Goal: Information Seeking & Learning: Compare options

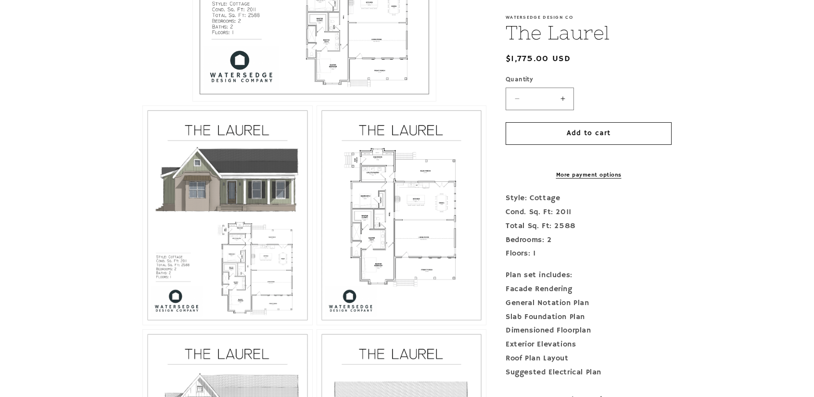
scroll to position [482, 0]
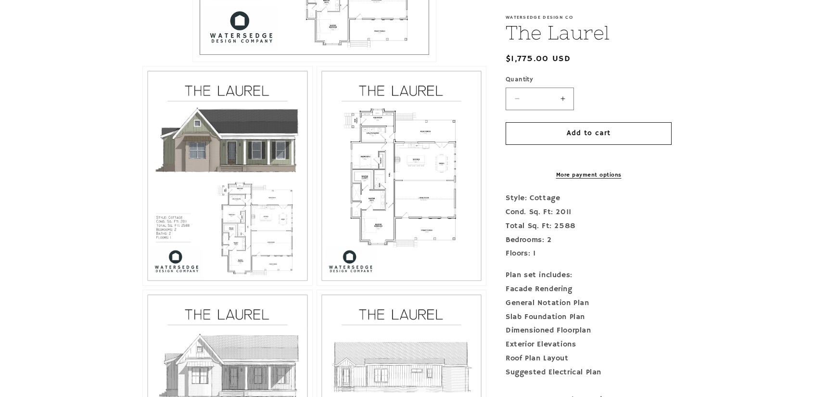
drag, startPoint x: 795, startPoint y: 201, endPoint x: 785, endPoint y: 231, distance: 31.4
click at [785, 231] on section "Skip to product information Open media 1 in modal Open media 2 in modal Open me…" at bounding box center [407, 117] width 814 height 795
click at [317, 285] on button "Open media 3 in modal" at bounding box center [317, 285] width 0 height 0
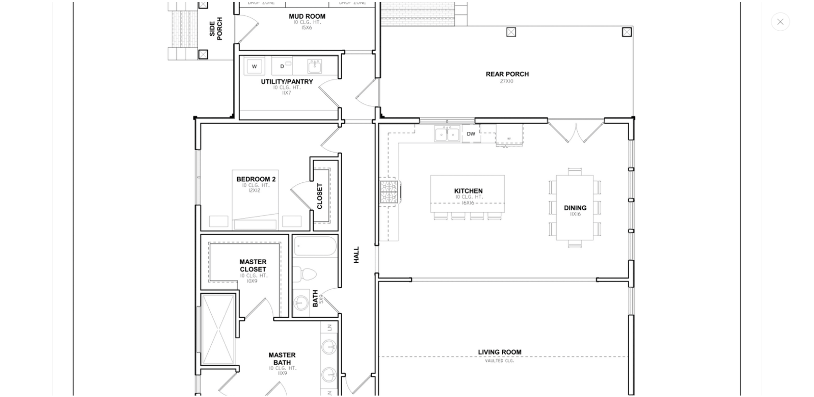
scroll to position [2059, 0]
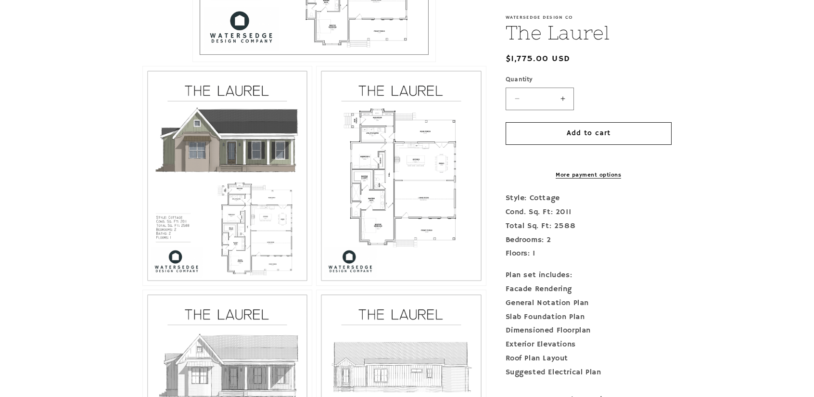
drag, startPoint x: 811, startPoint y: 186, endPoint x: 815, endPoint y: 179, distance: 8.6
click at [317, 285] on button "Open media 3 in modal" at bounding box center [317, 285] width 0 height 0
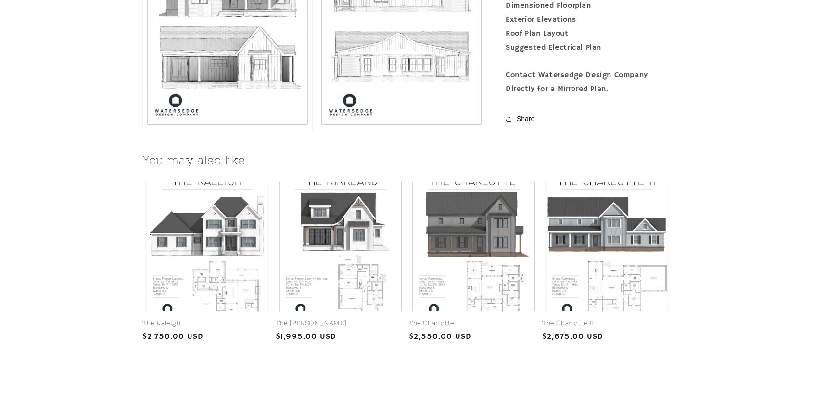
scroll to position [864, 0]
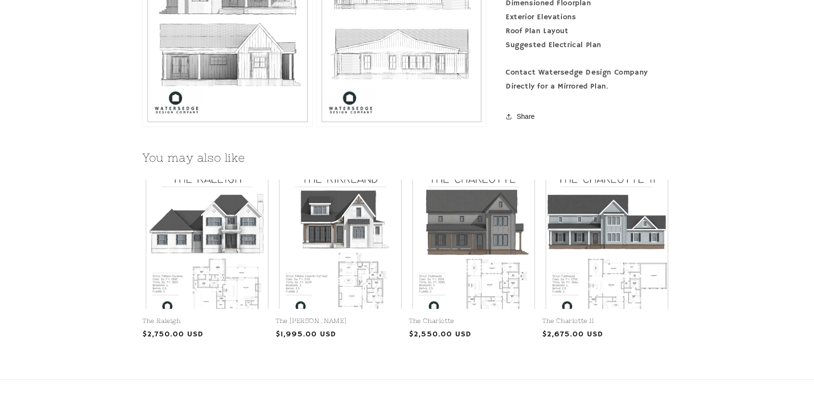
click at [809, 253] on div "You may also like The [GEOGRAPHIC_DATA] The [GEOGRAPHIC_DATA] Regular price $2,…" at bounding box center [407, 247] width 814 height 229
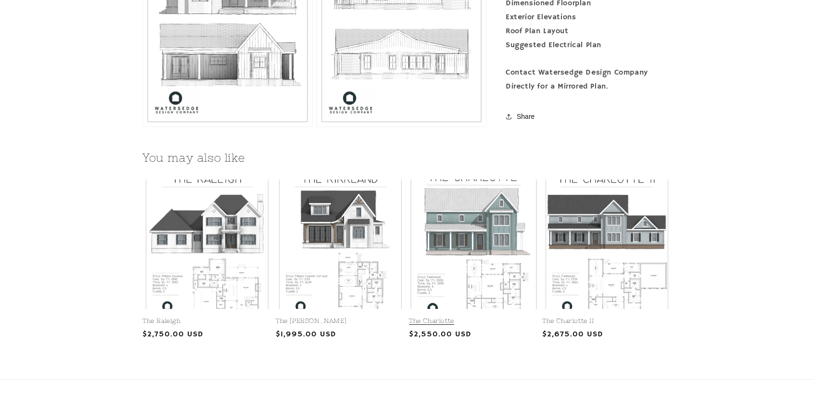
click at [478, 317] on link "The Charlotte" at bounding box center [473, 321] width 129 height 8
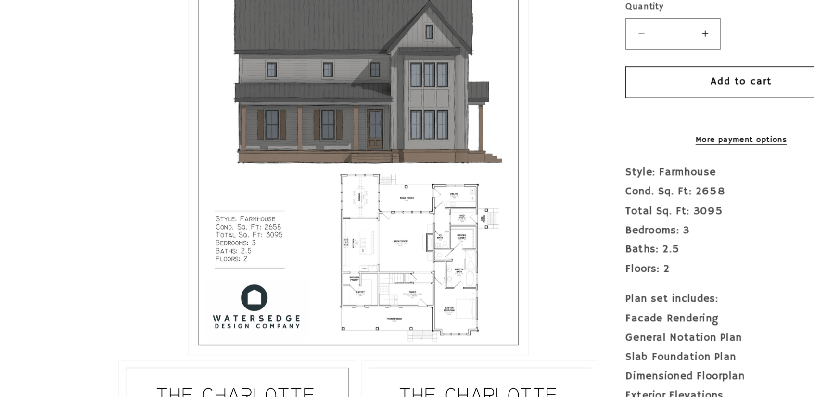
scroll to position [183, 0]
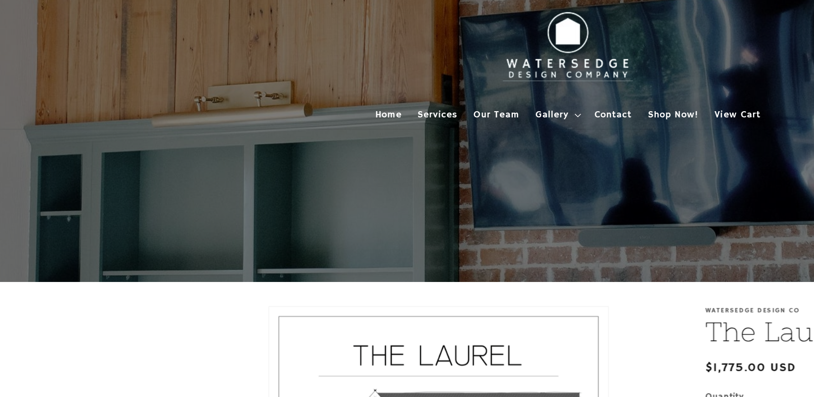
scroll to position [800, 0]
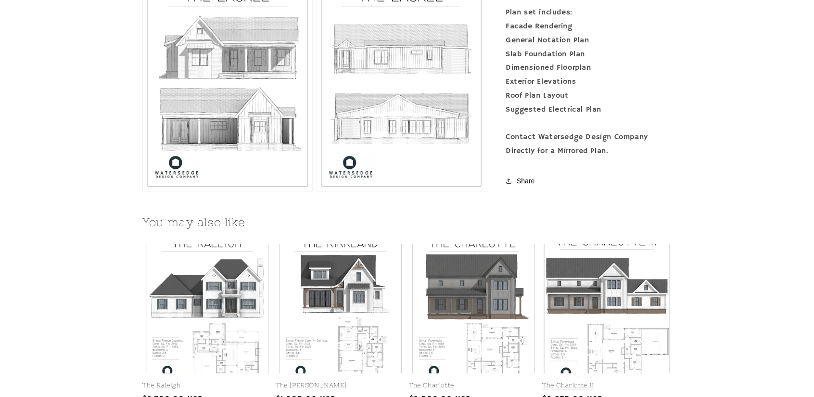
click at [607, 382] on link "The Charlotte II" at bounding box center [606, 386] width 129 height 8
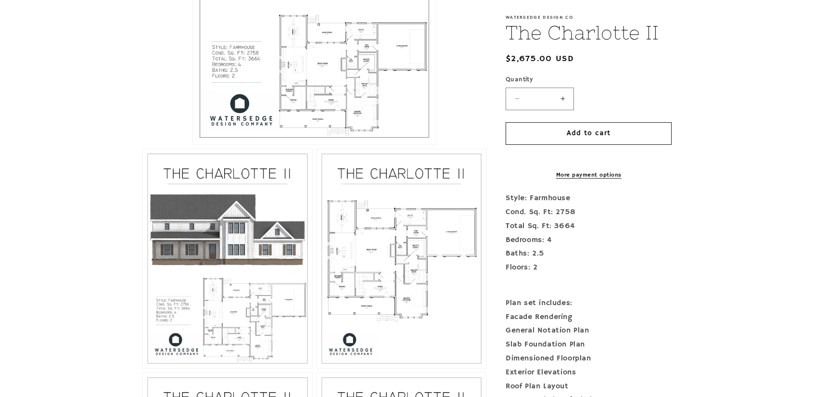
scroll to position [410, 0]
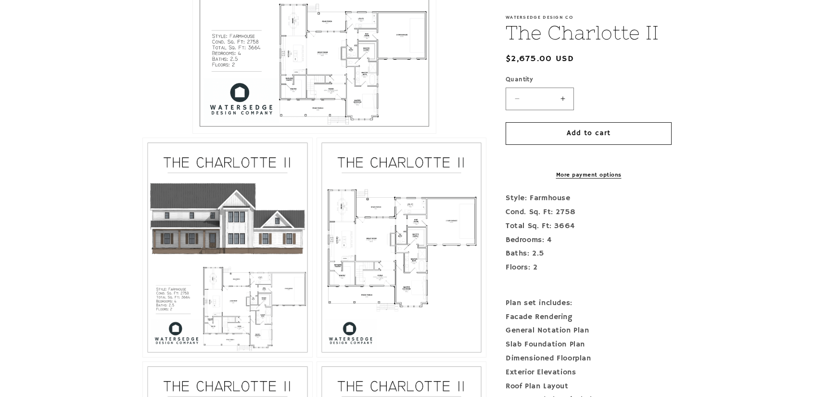
click at [193, 133] on button "Open media 1 in modal" at bounding box center [193, 133] width 0 height 0
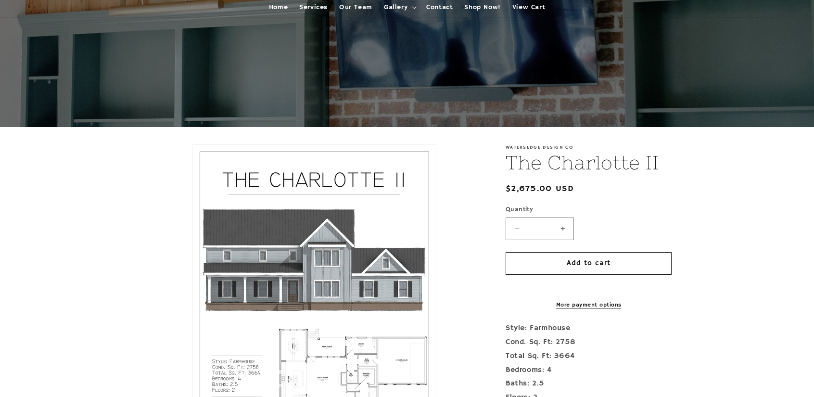
scroll to position [0, 0]
